Goal: Information Seeking & Learning: Learn about a topic

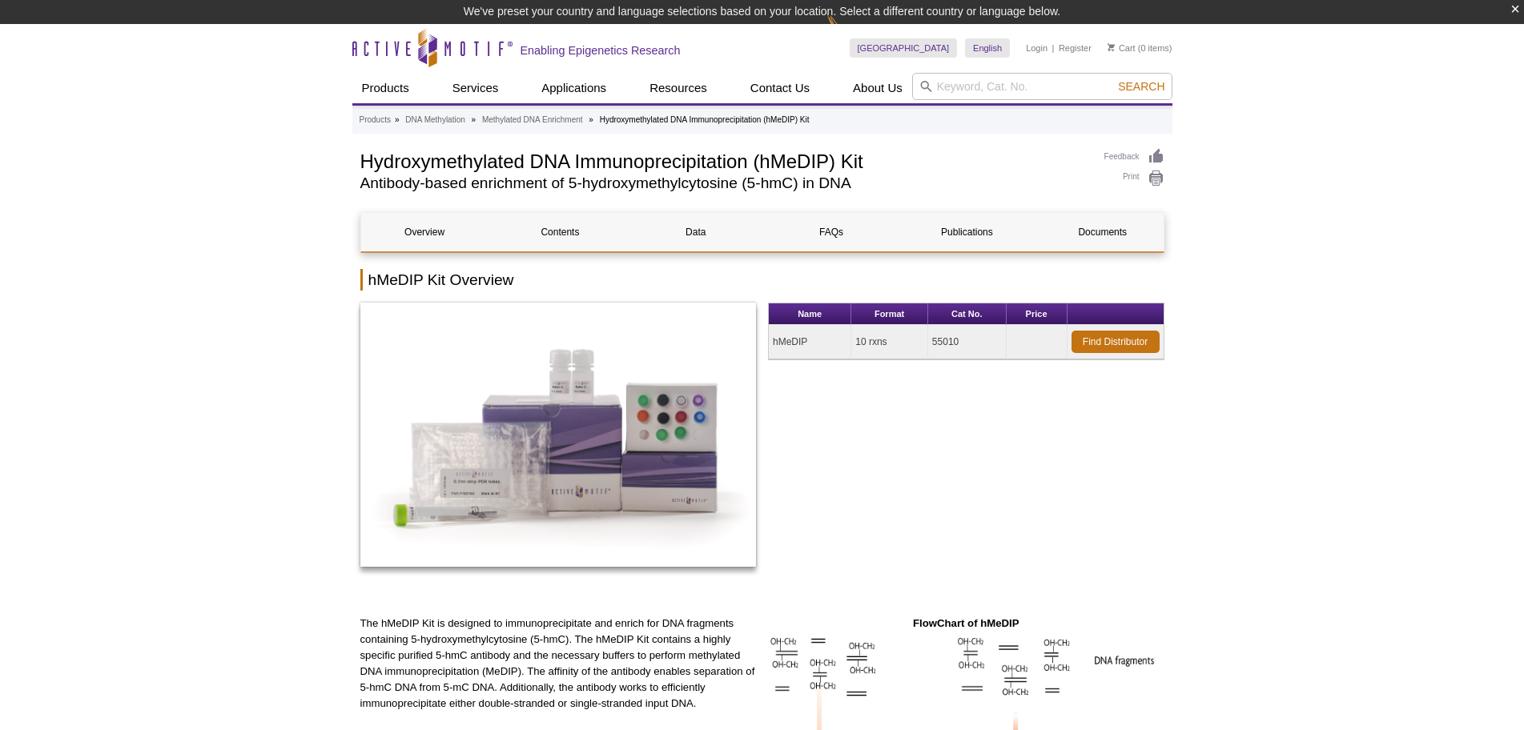
click at [936, 343] on td "55010" at bounding box center [967, 342] width 78 height 34
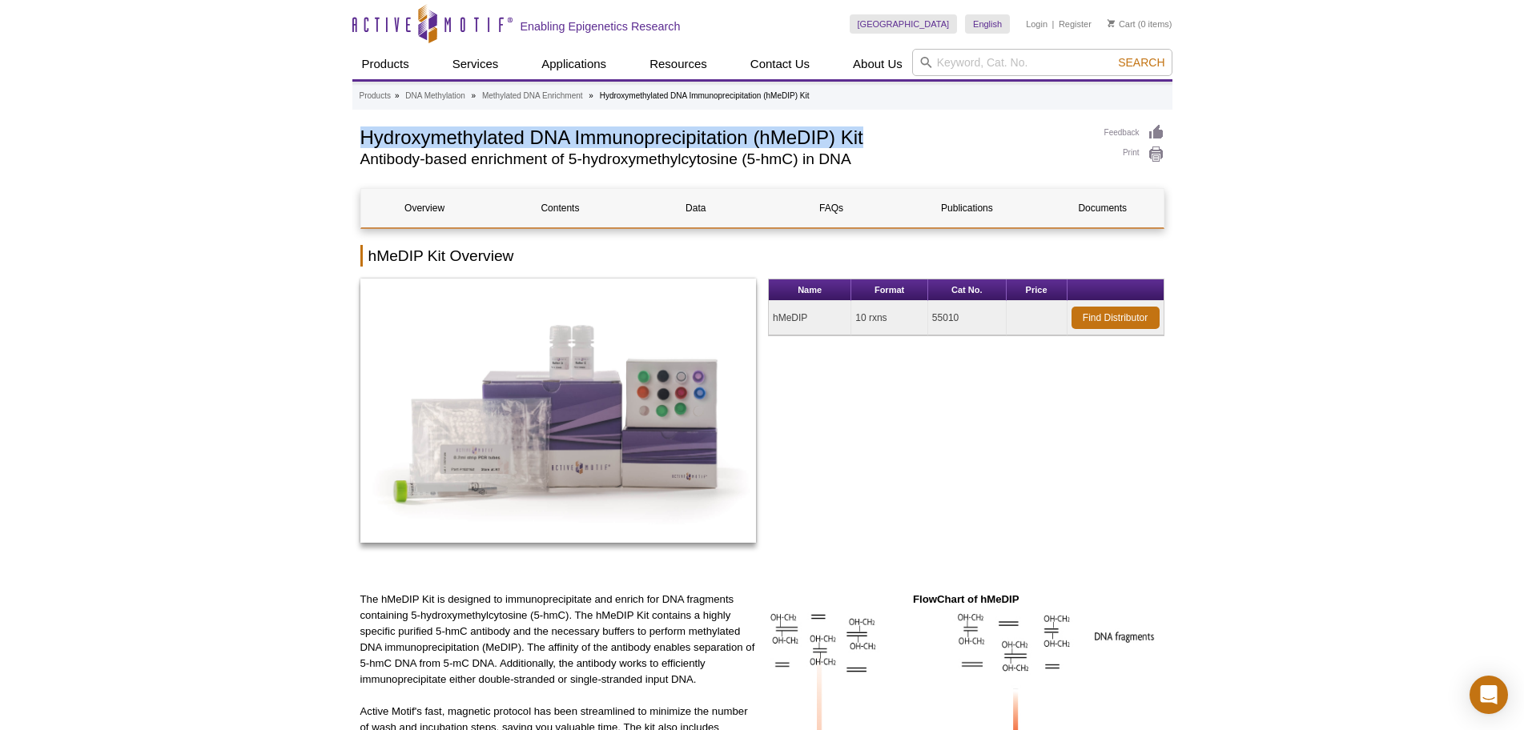
drag, startPoint x: 361, startPoint y: 132, endPoint x: 865, endPoint y: 132, distance: 503.8
click at [865, 132] on h1 "Hydroxymethylated DNA Immunoprecipitation (hMeDIP) Kit" at bounding box center [724, 136] width 728 height 24
copy h1 "Hydroxymethylated DNA Immunoprecipitation (hMeDIP) Kit"
drag, startPoint x: 887, startPoint y: 318, endPoint x: 858, endPoint y: 317, distance: 28.8
click at [858, 317] on td "10 rxns" at bounding box center [889, 318] width 77 height 34
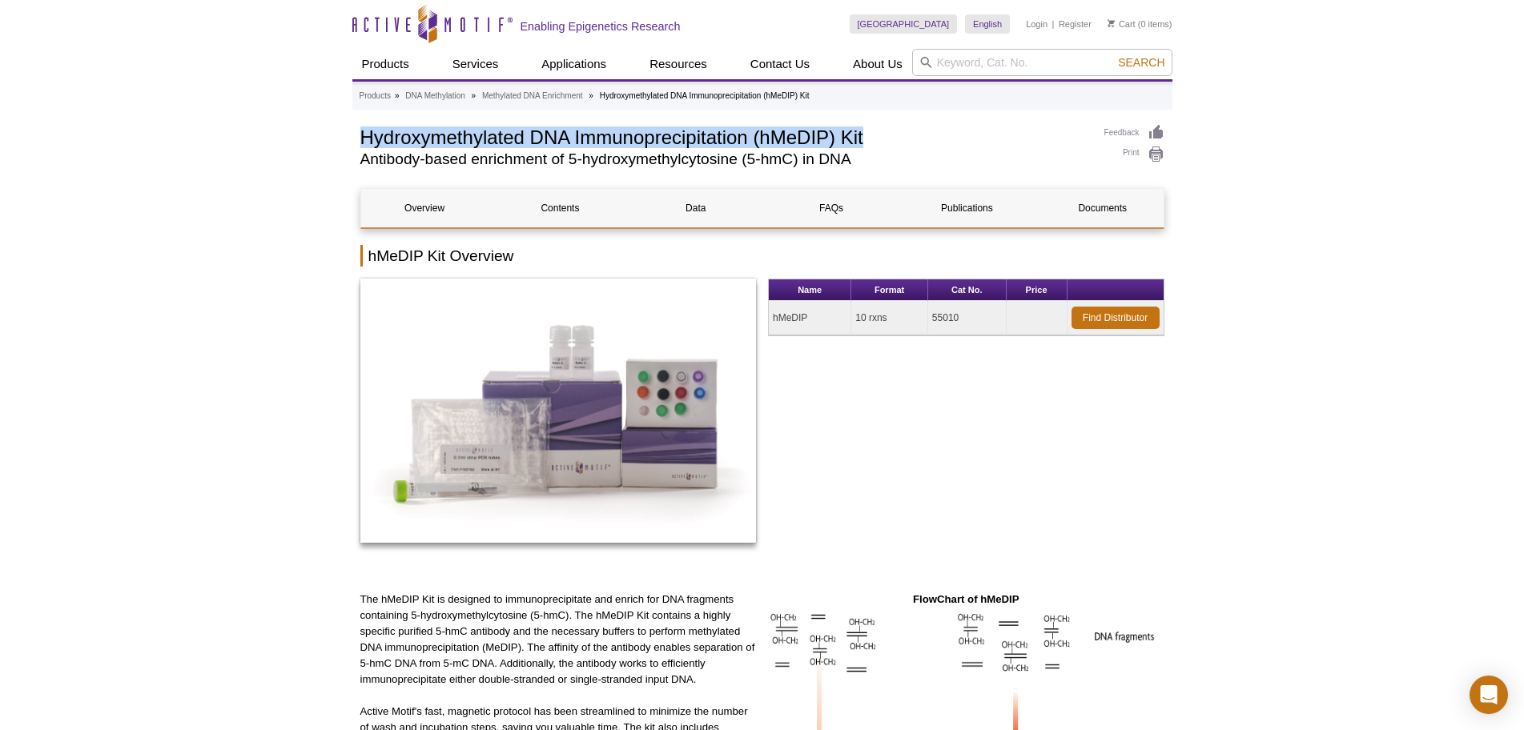
copy td "10 rxns"
drag, startPoint x: 964, startPoint y: 316, endPoint x: 931, endPoint y: 320, distance: 33.9
click at [931, 320] on td "55010" at bounding box center [967, 318] width 78 height 34
copy td "55010"
